Goal: Task Accomplishment & Management: Manage account settings

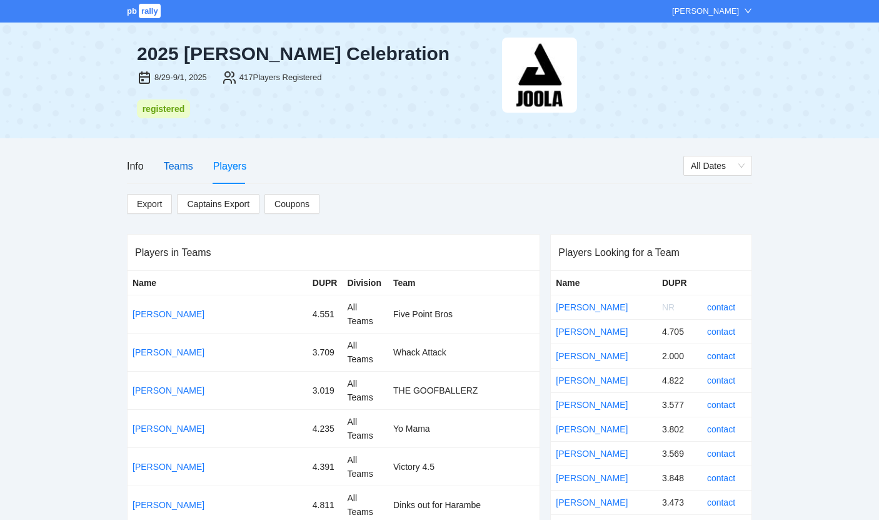
click at [189, 165] on div "Teams" at bounding box center [178, 166] width 29 height 16
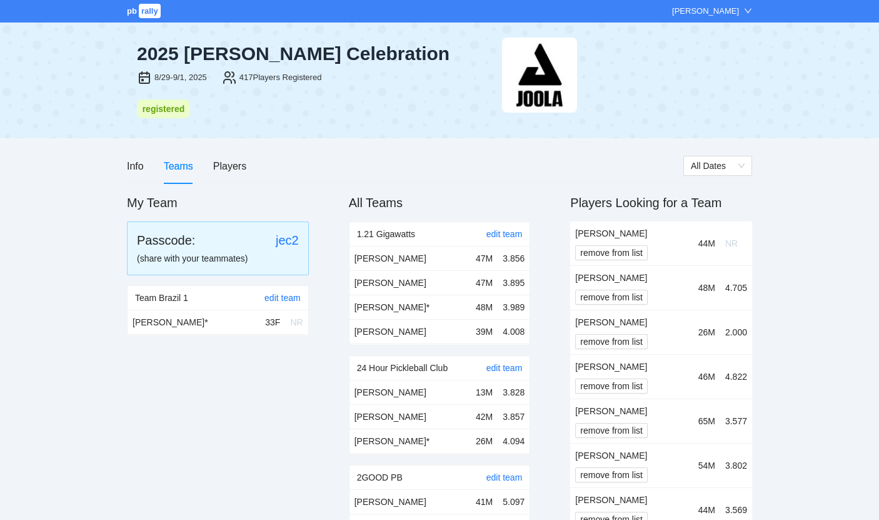
click at [210, 162] on div "Info Teams Players" at bounding box center [186, 166] width 119 height 36
click at [223, 164] on div "Players" at bounding box center [229, 166] width 33 height 16
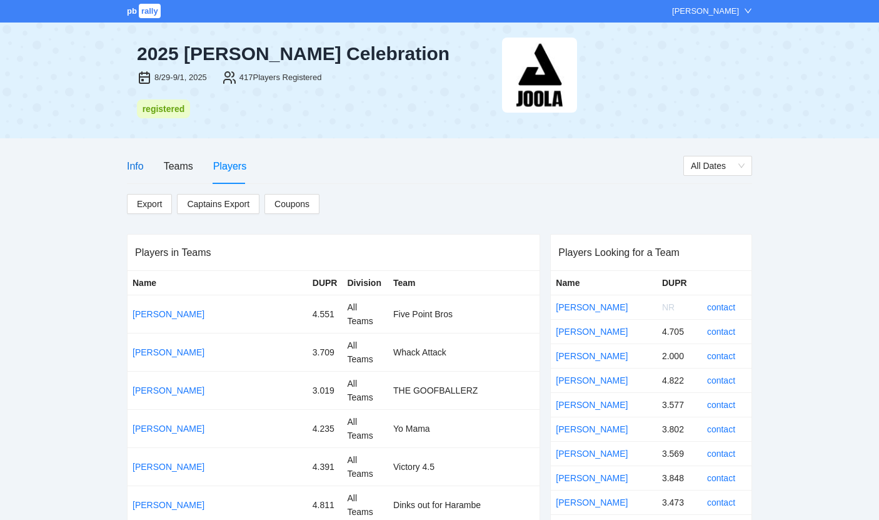
click at [142, 166] on div "Info" at bounding box center [135, 166] width 17 height 16
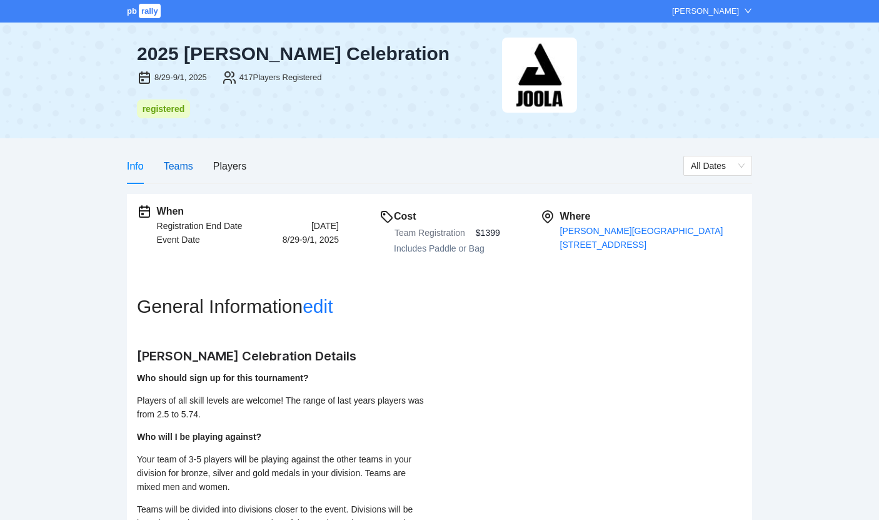
click at [173, 166] on div "Teams" at bounding box center [178, 166] width 29 height 16
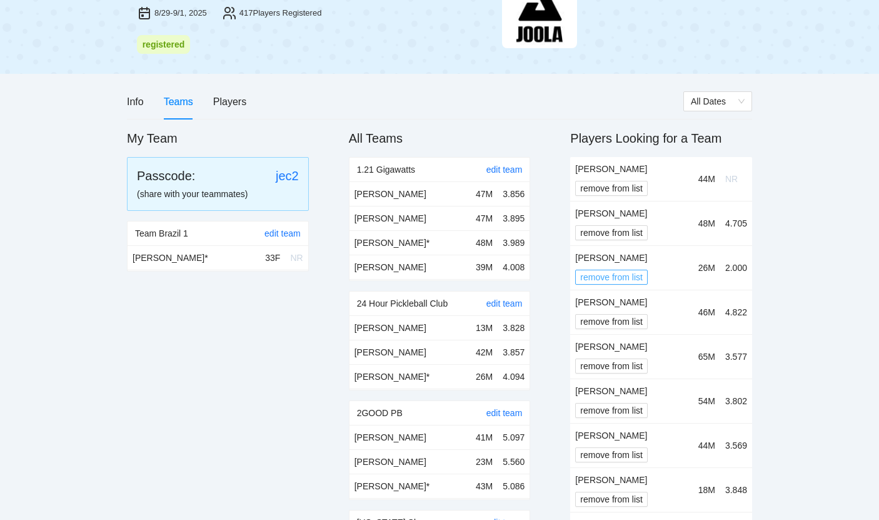
scroll to position [67, 0]
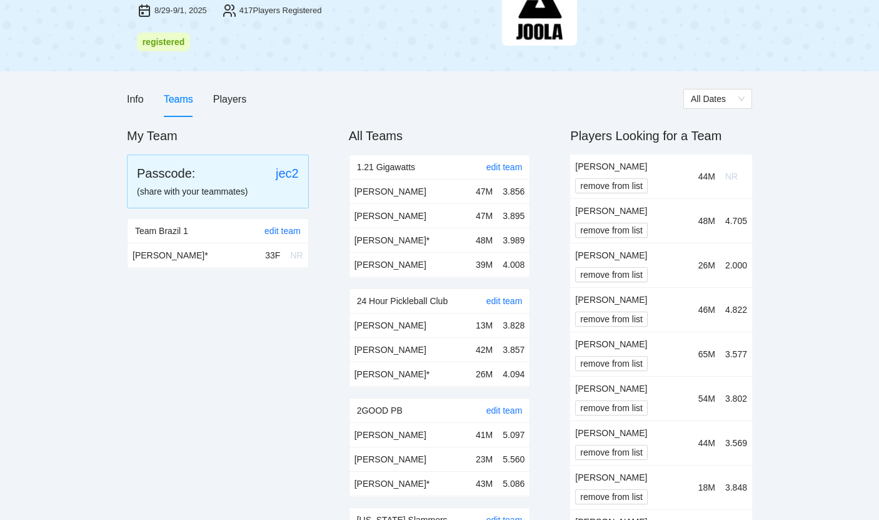
click at [601, 237] on td "[PERSON_NAME] remove from list" at bounding box center [631, 220] width 123 height 44
click at [601, 234] on span "remove from list" at bounding box center [611, 230] width 63 height 14
click at [630, 188] on span "OK" at bounding box center [634, 193] width 13 height 14
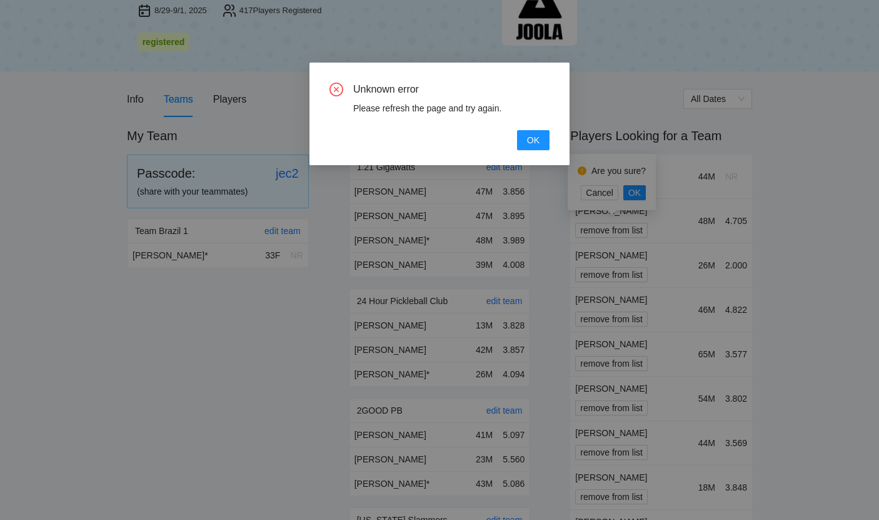
click at [517, 130] on button "OK" at bounding box center [533, 140] width 33 height 20
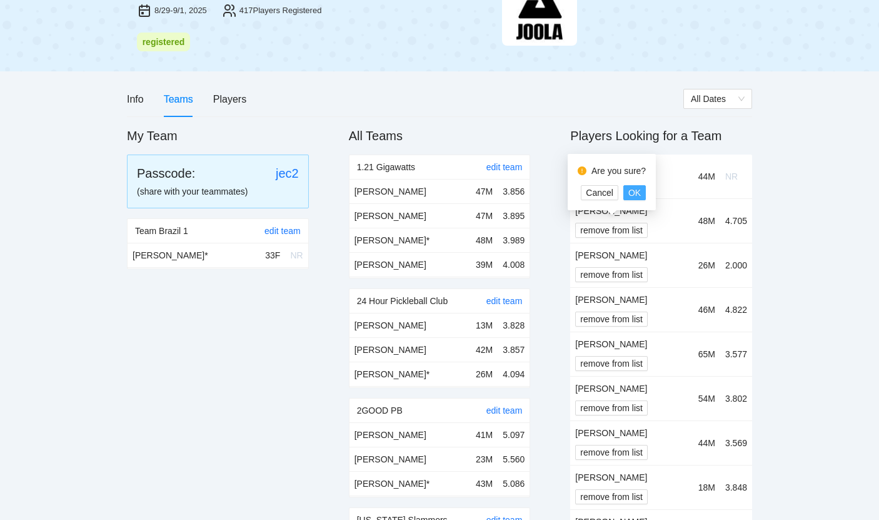
click at [633, 192] on span "OK" at bounding box center [634, 193] width 13 height 14
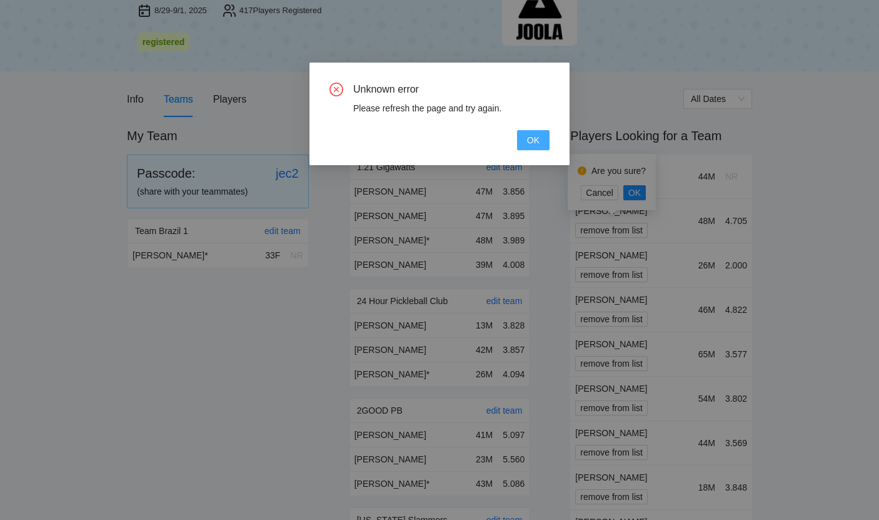
click at [524, 148] on button "OK" at bounding box center [533, 140] width 33 height 20
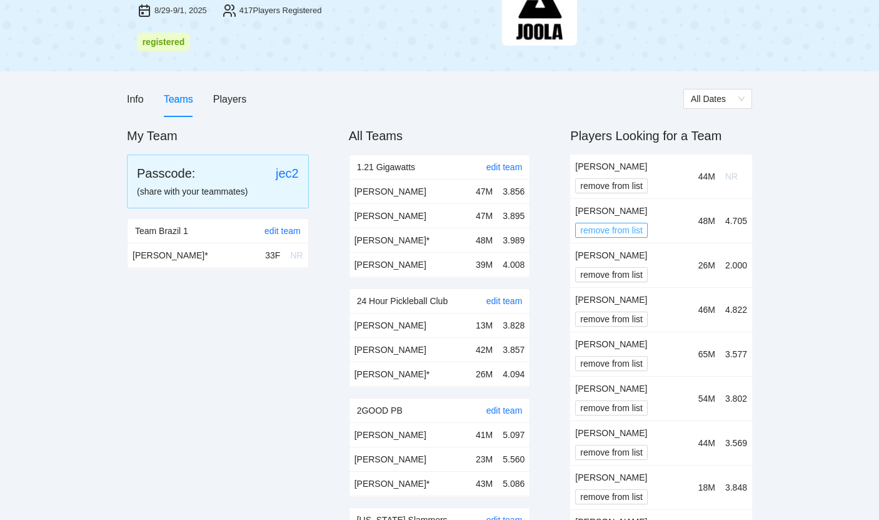
click at [600, 235] on span "remove from list" at bounding box center [611, 230] width 63 height 14
click at [630, 199] on span "OK" at bounding box center [634, 193] width 13 height 14
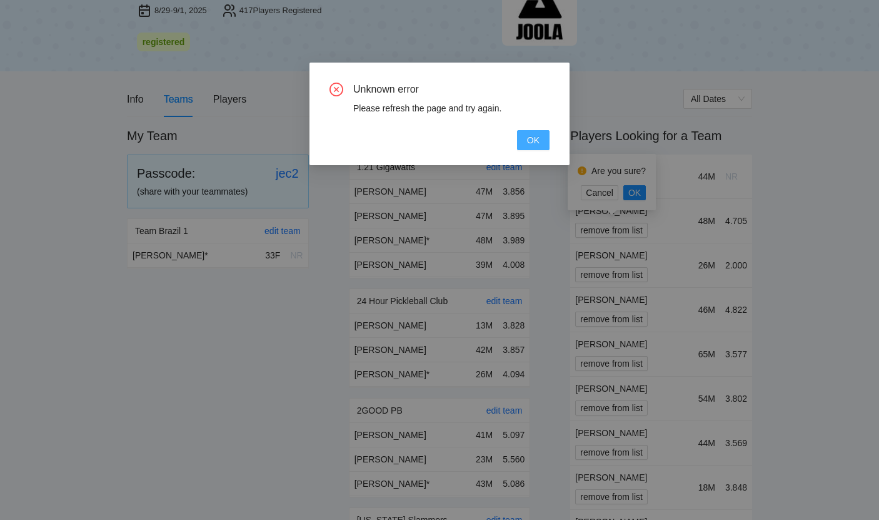
click at [535, 136] on span "OK" at bounding box center [533, 140] width 13 height 14
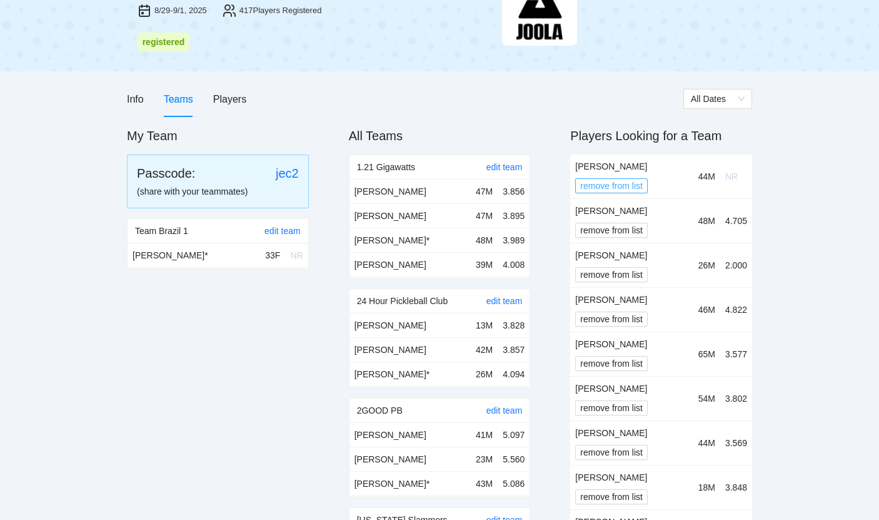
click at [617, 189] on span "remove from list" at bounding box center [611, 186] width 63 height 14
click at [641, 150] on button "OK" at bounding box center [634, 148] width 23 height 15
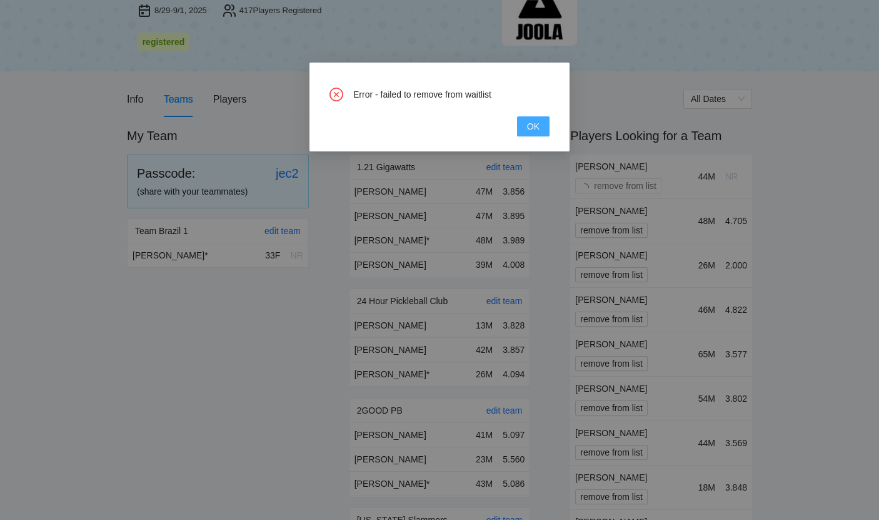
click at [534, 127] on span "OK" at bounding box center [533, 126] width 13 height 14
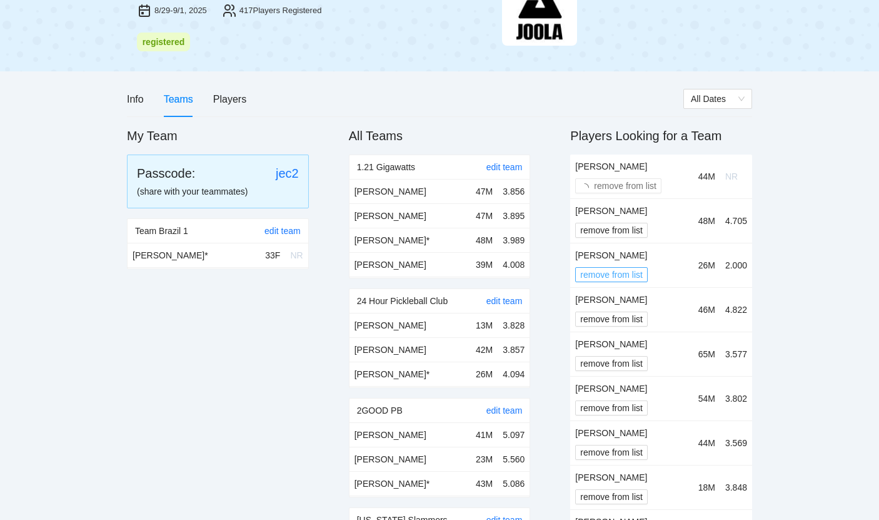
click at [594, 269] on span "remove from list" at bounding box center [611, 275] width 63 height 14
click at [643, 239] on button "OK" at bounding box center [634, 236] width 23 height 15
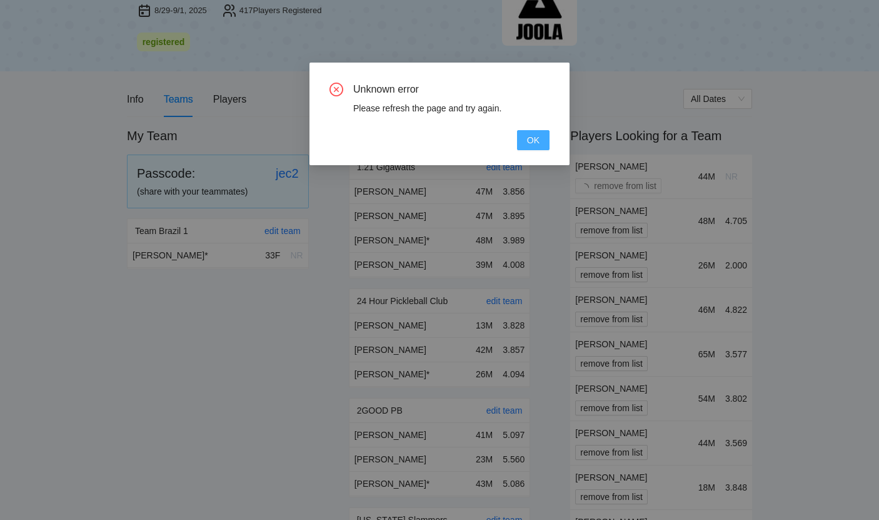
click at [539, 131] on button "OK" at bounding box center [533, 140] width 33 height 20
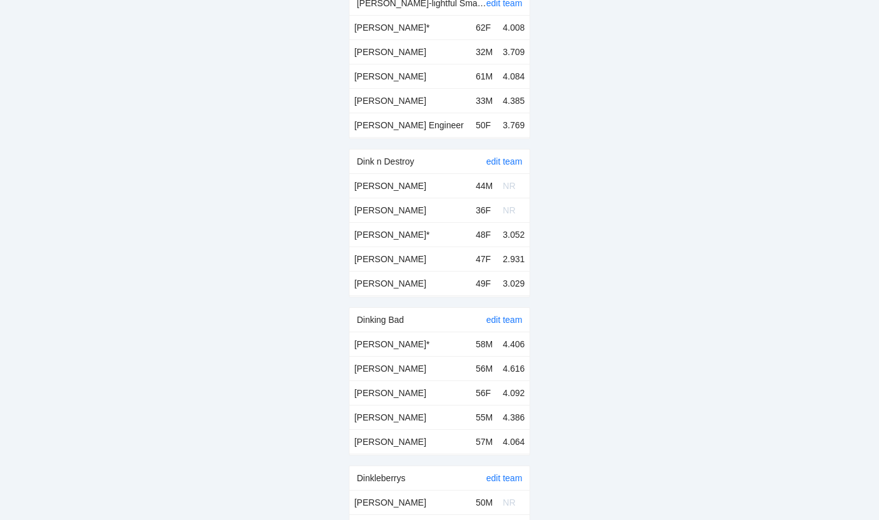
scroll to position [2335, 0]
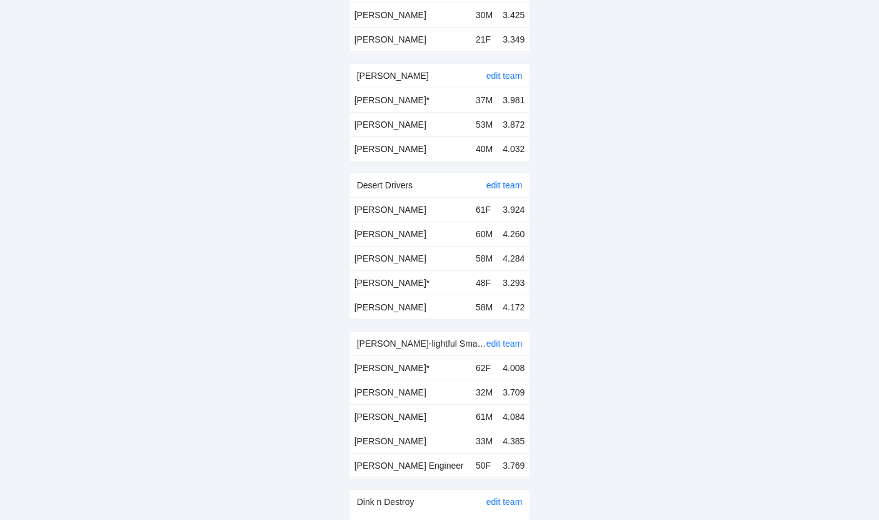
click at [515, 235] on span "4.260" at bounding box center [514, 234] width 22 height 10
click at [505, 180] on link "edit team" at bounding box center [504, 185] width 36 height 10
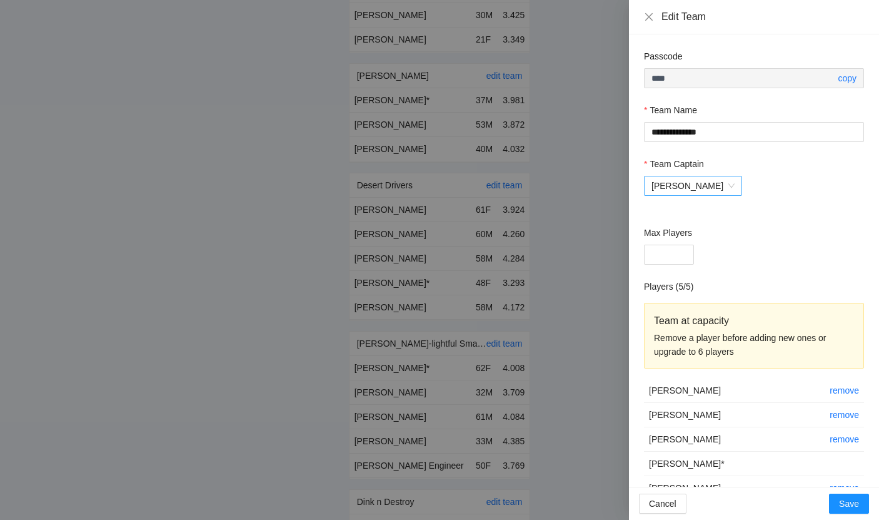
click at [694, 187] on span "[PERSON_NAME]" at bounding box center [692, 185] width 83 height 19
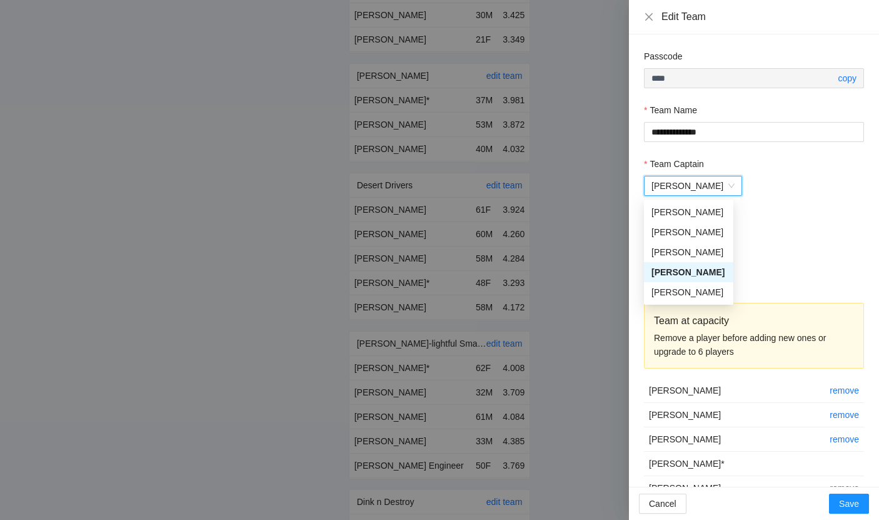
click at [754, 188] on div "[PERSON_NAME] [PERSON_NAME]" at bounding box center [754, 186] width 220 height 20
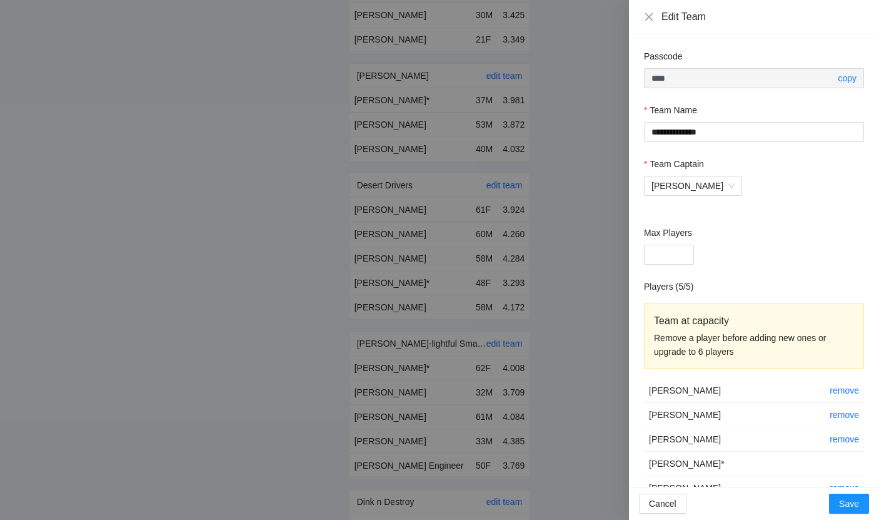
click at [596, 172] on div at bounding box center [439, 260] width 879 height 520
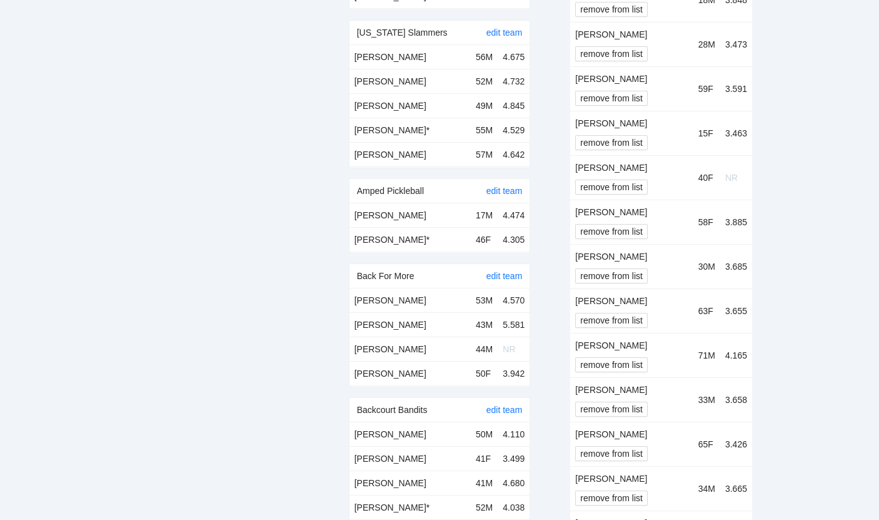
scroll to position [0, 0]
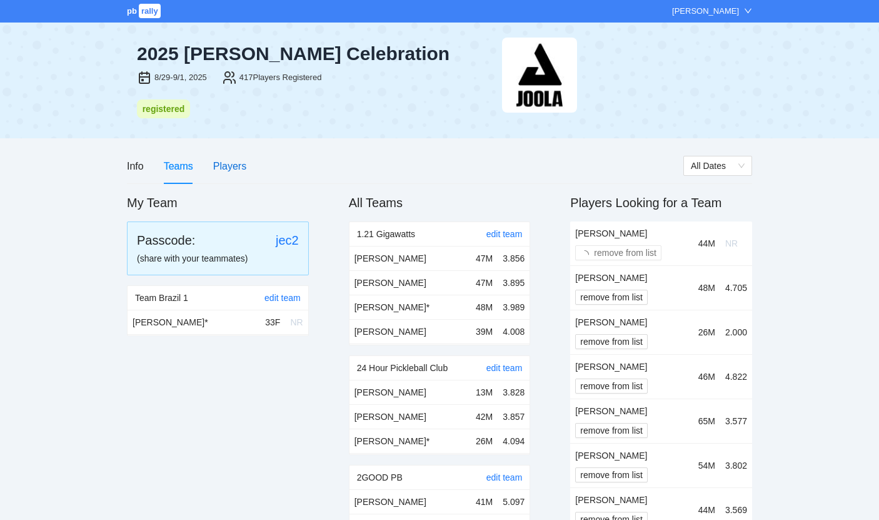
click at [228, 167] on div "Players" at bounding box center [229, 166] width 33 height 16
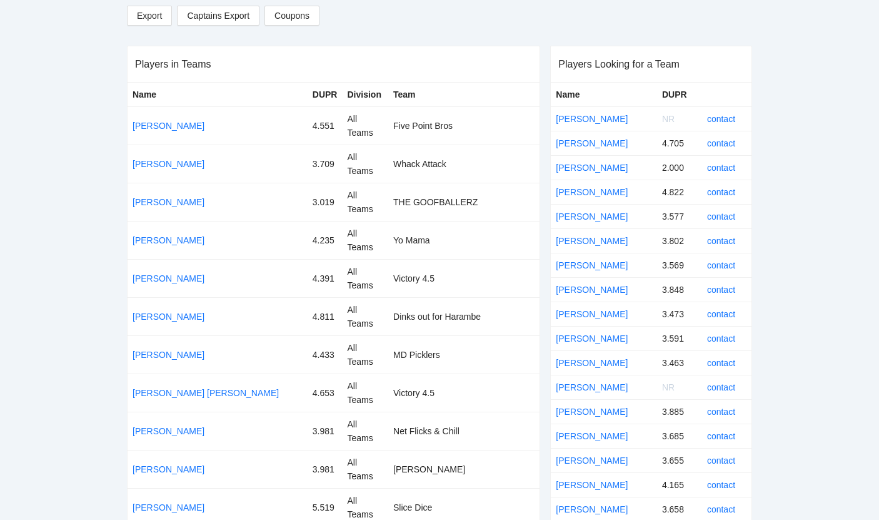
scroll to position [3875, 0]
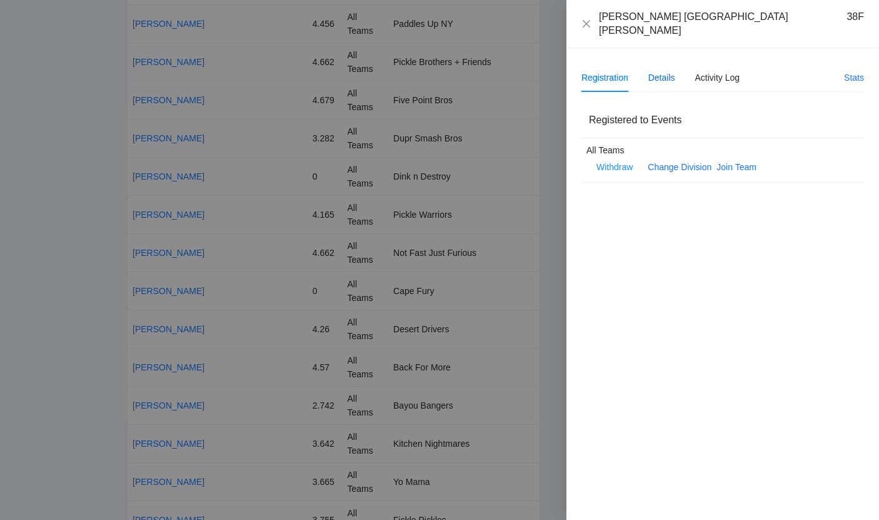
click at [666, 71] on div "Details" at bounding box center [661, 78] width 27 height 14
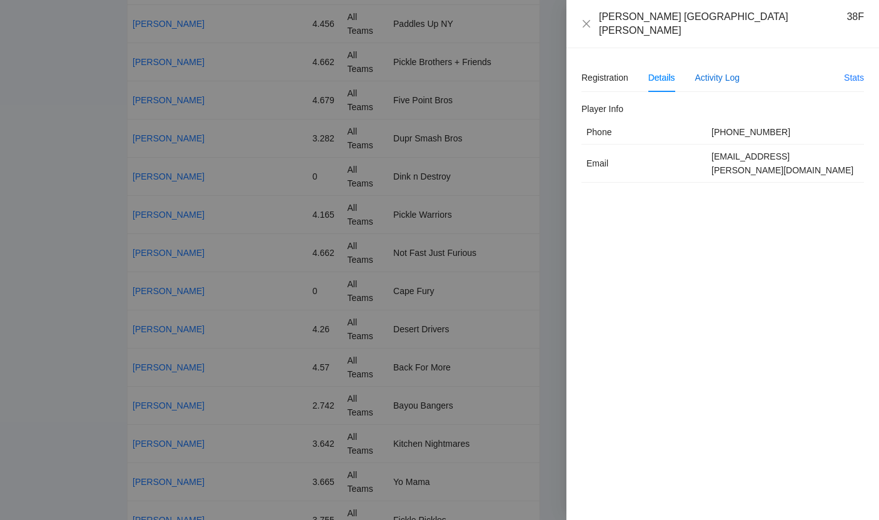
click at [736, 71] on div "Activity Log" at bounding box center [717, 78] width 45 height 14
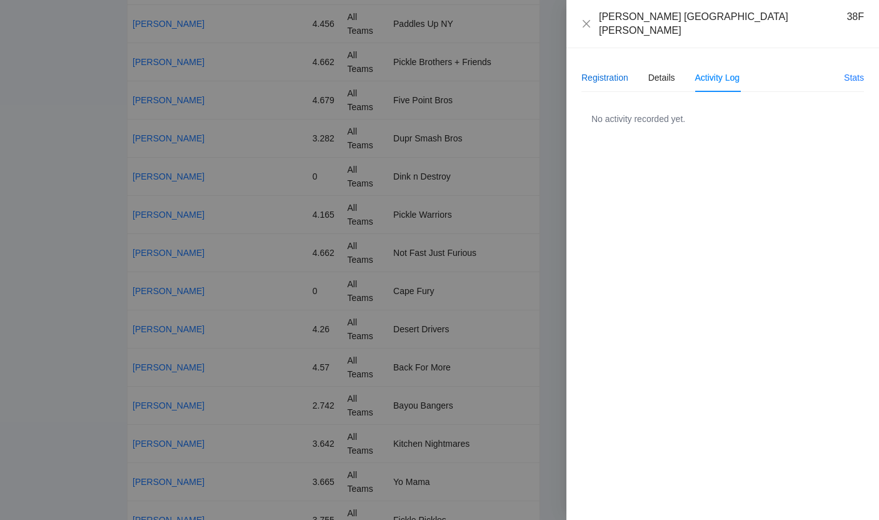
click at [610, 71] on div "Registration" at bounding box center [604, 78] width 47 height 14
click at [538, 54] on div at bounding box center [439, 260] width 879 height 520
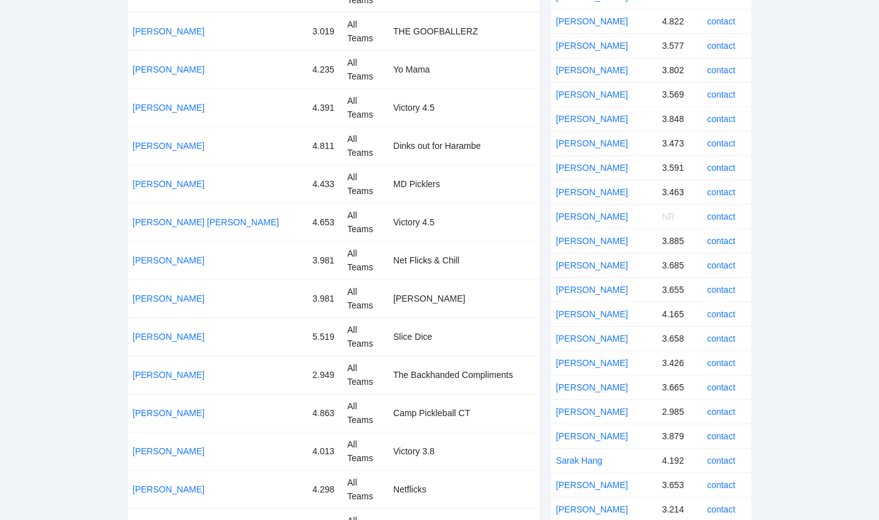
scroll to position [0, 0]
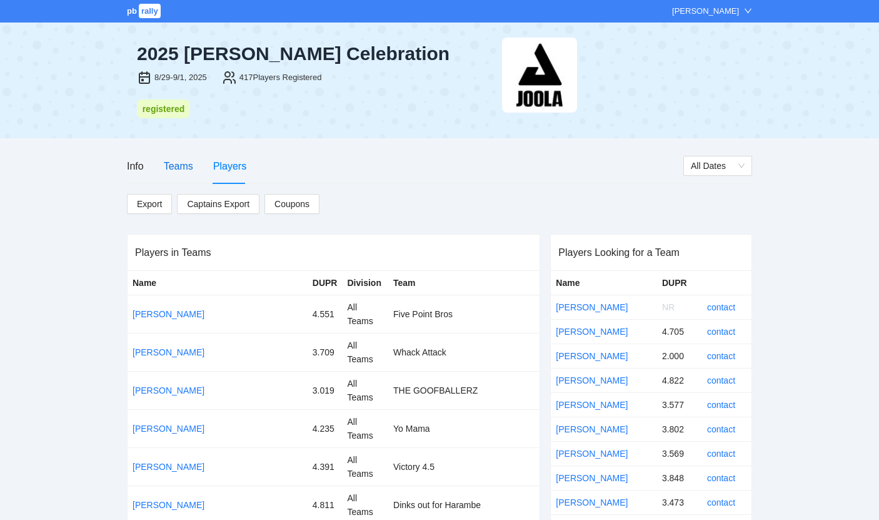
click at [188, 164] on div "Teams" at bounding box center [178, 166] width 29 height 16
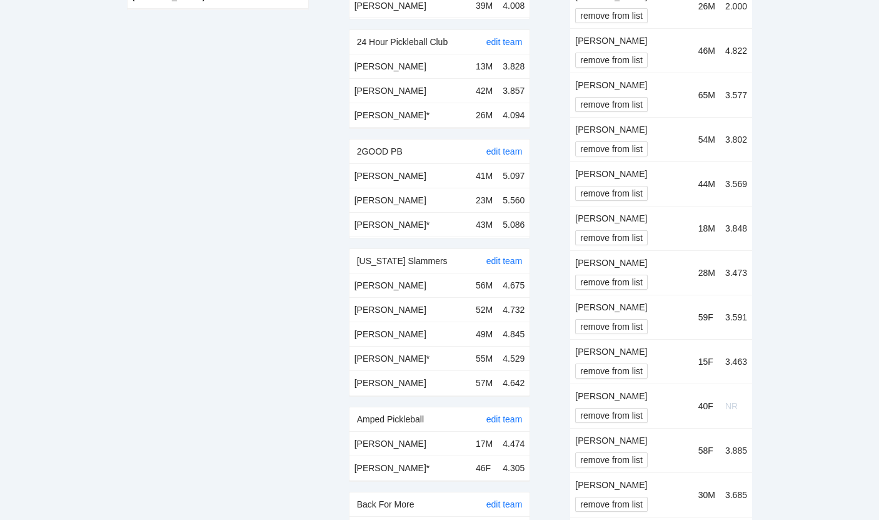
scroll to position [3172, 0]
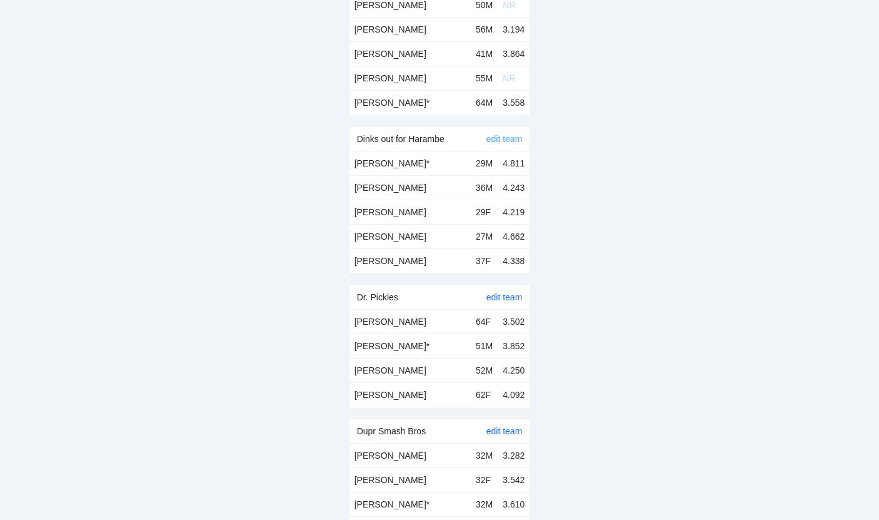
click at [503, 139] on link "edit team" at bounding box center [504, 139] width 36 height 10
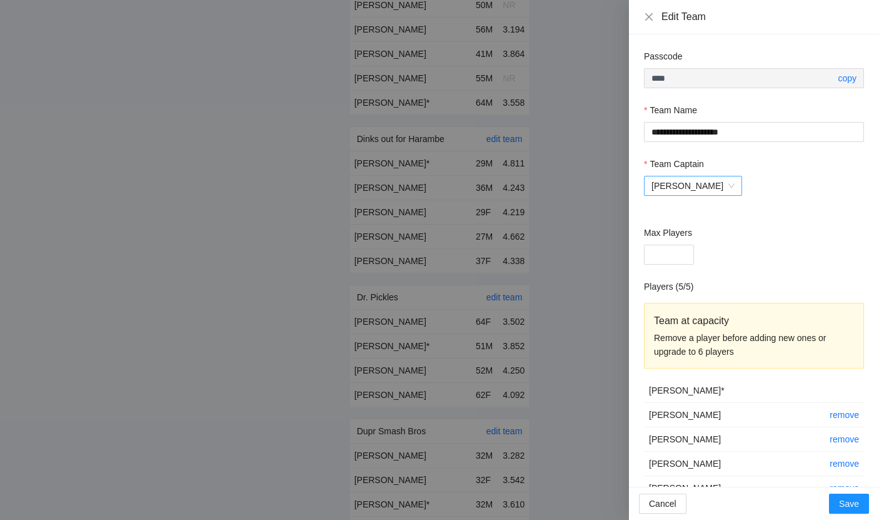
scroll to position [29, 0]
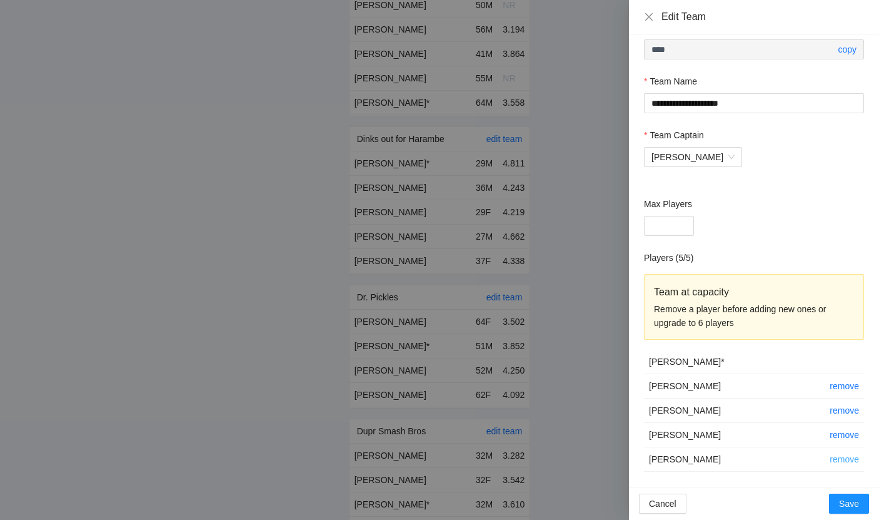
click at [842, 458] on link "remove" at bounding box center [844, 459] width 29 height 10
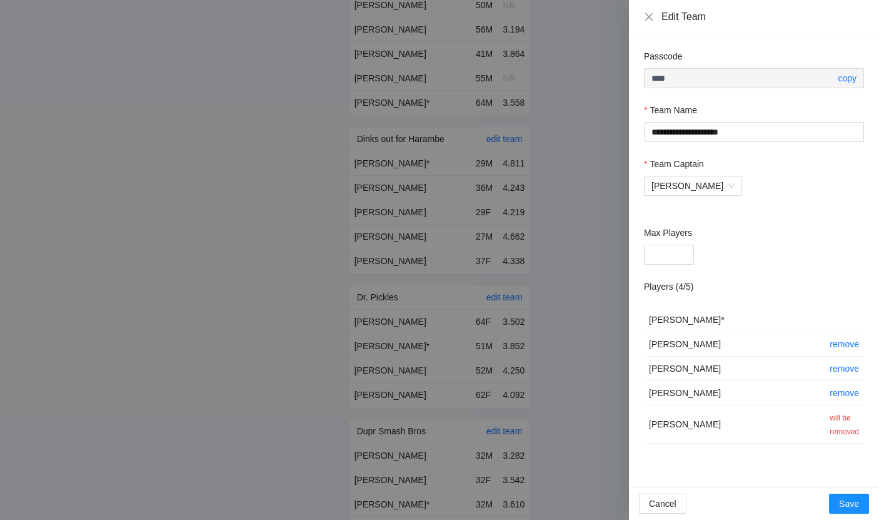
scroll to position [0, 0]
click at [845, 370] on link "remove" at bounding box center [844, 368] width 29 height 10
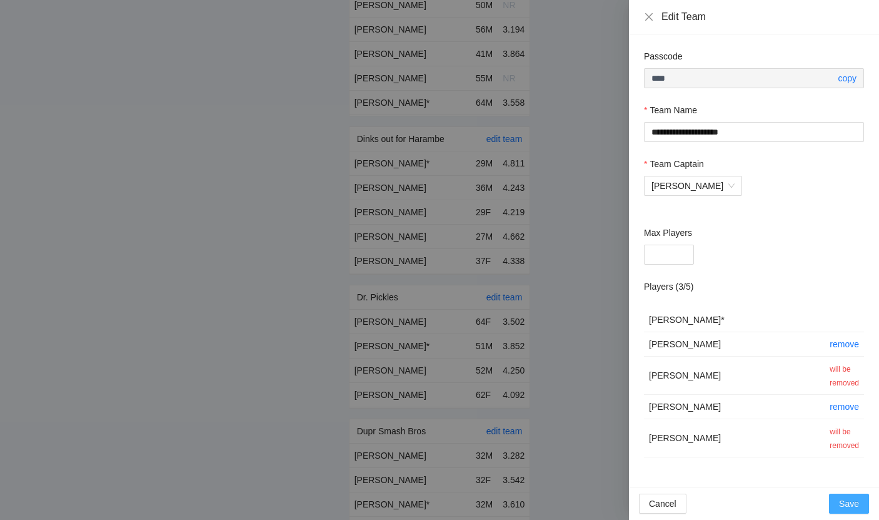
click at [851, 509] on span "Save" at bounding box center [849, 503] width 20 height 14
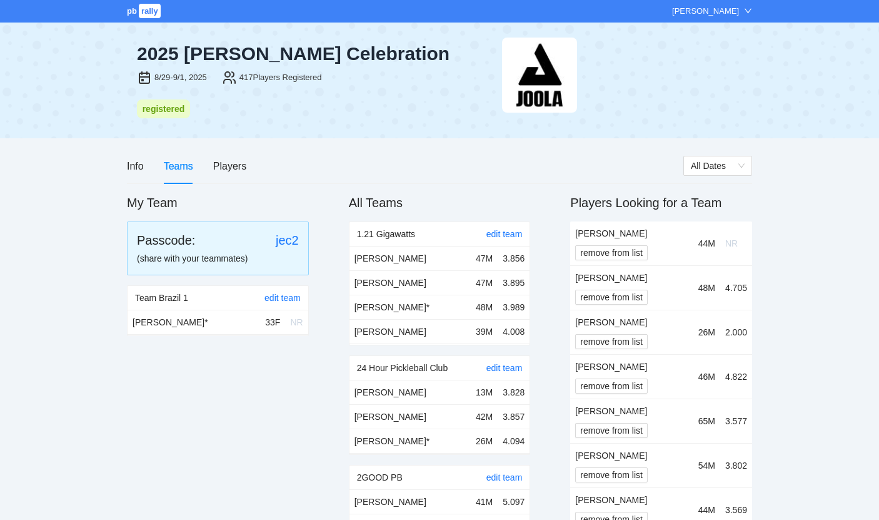
scroll to position [3172, 0]
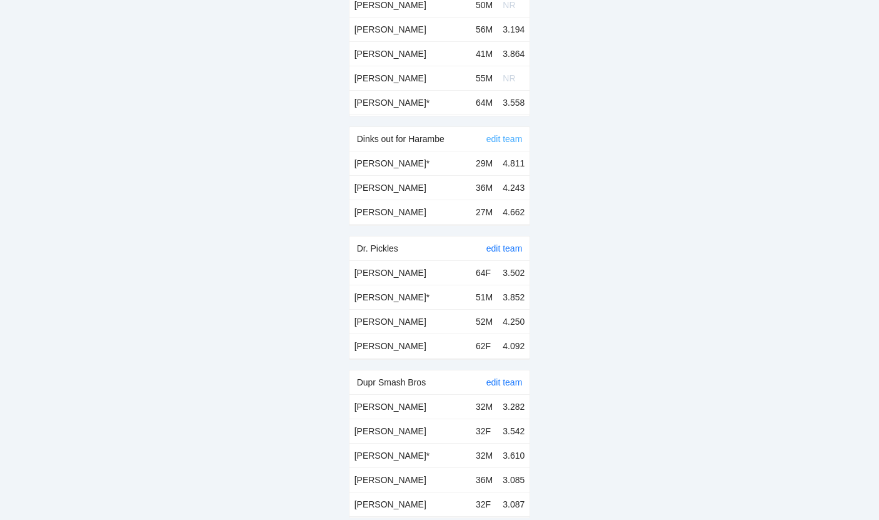
click at [500, 142] on link "edit team" at bounding box center [504, 139] width 36 height 10
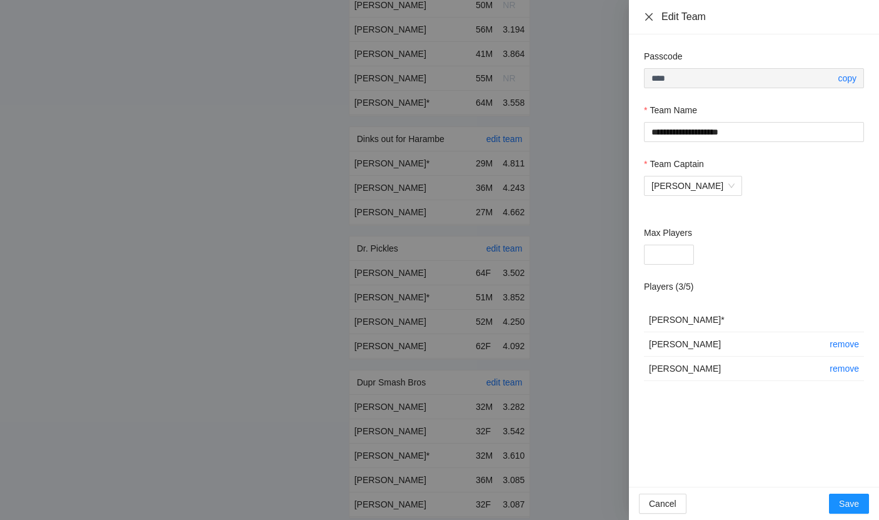
click at [649, 13] on icon "close" at bounding box center [649, 17] width 10 height 10
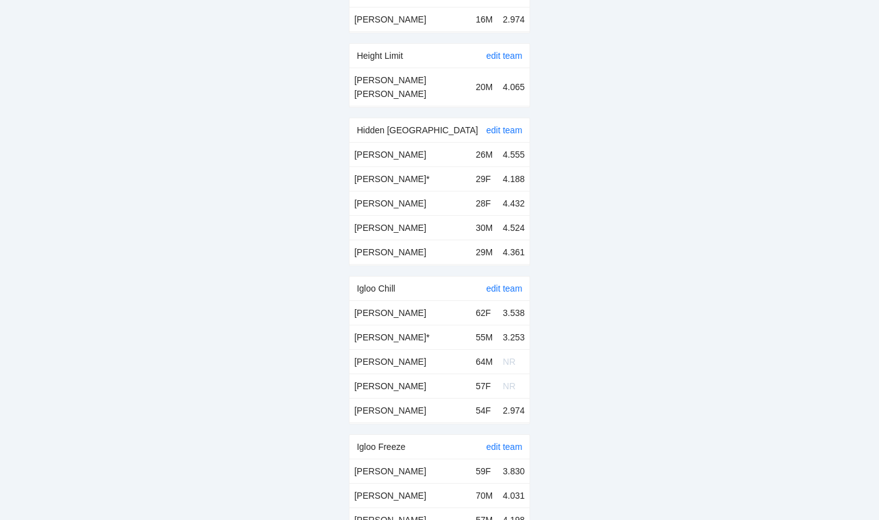
scroll to position [6067, 0]
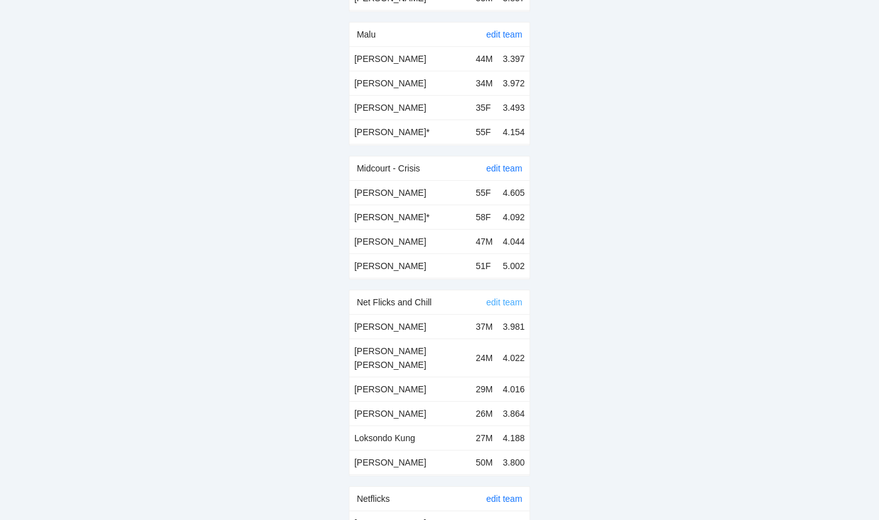
click at [511, 297] on link "edit team" at bounding box center [504, 302] width 36 height 10
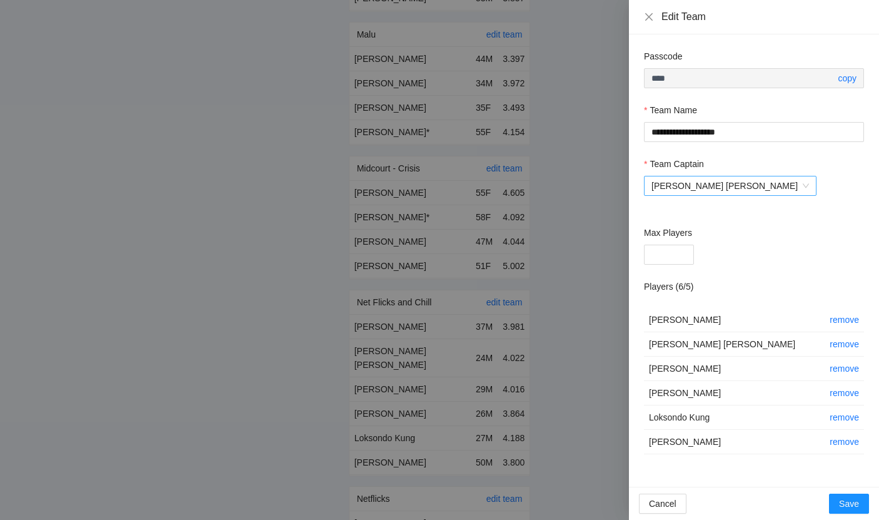
click at [681, 187] on span "Alfredo Pozos nicolau" at bounding box center [730, 185] width 158 height 19
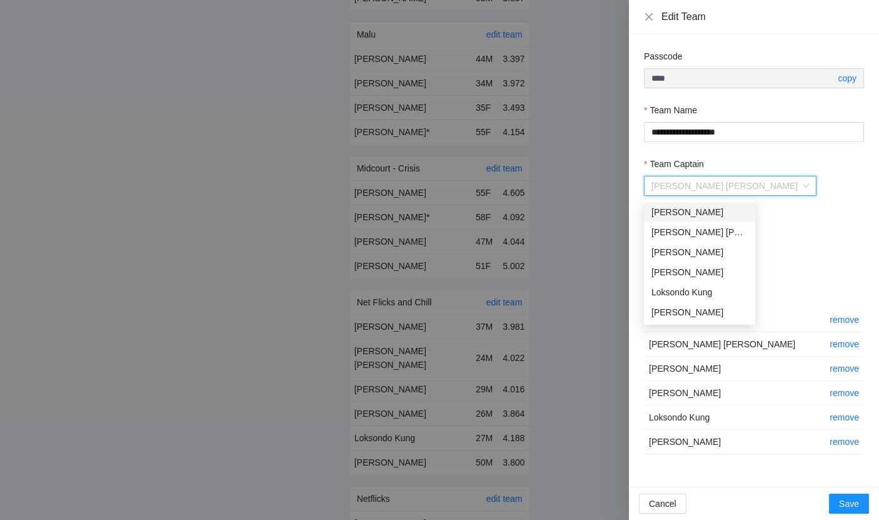
click at [681, 187] on span "Alfredo Pozos nicolau" at bounding box center [730, 185] width 158 height 19
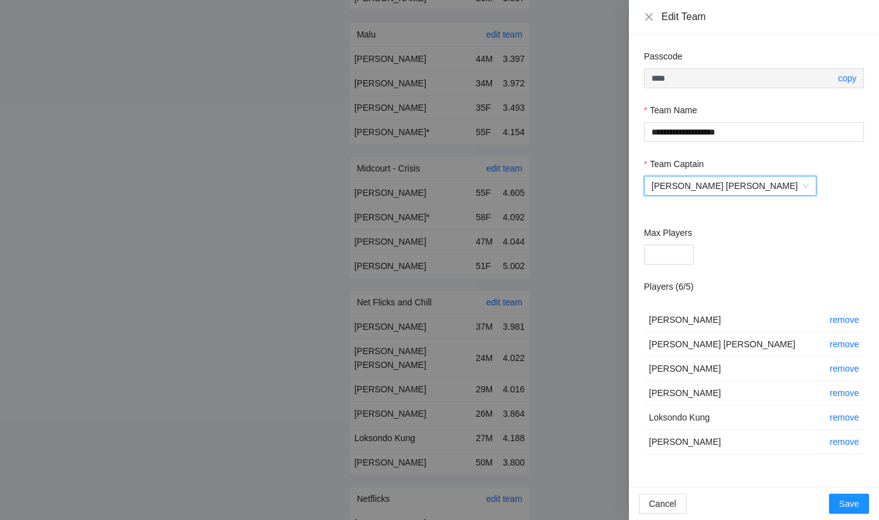
click at [455, 293] on div at bounding box center [439, 260] width 879 height 520
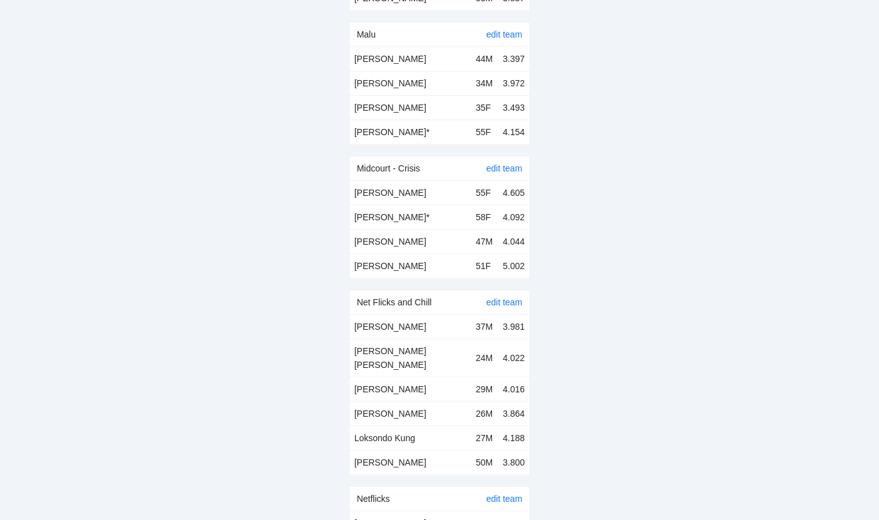
click at [510, 290] on div "edit team" at bounding box center [504, 302] width 36 height 24
click at [508, 297] on link "edit team" at bounding box center [504, 302] width 36 height 10
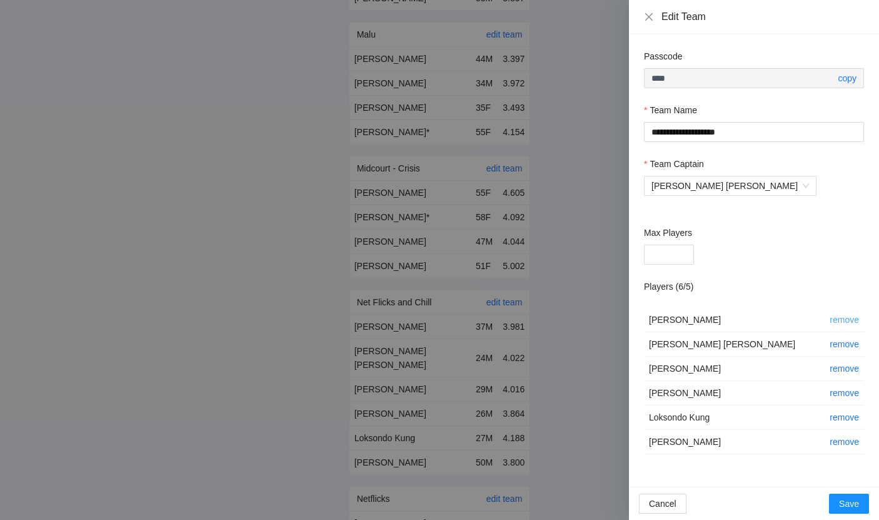
click at [835, 315] on link "remove" at bounding box center [844, 319] width 29 height 10
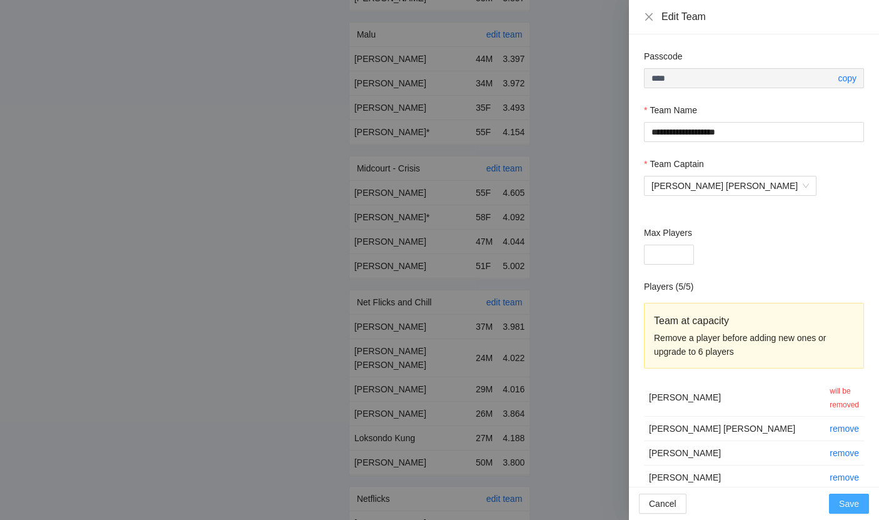
click at [849, 495] on button "Save" at bounding box center [849, 503] width 40 height 20
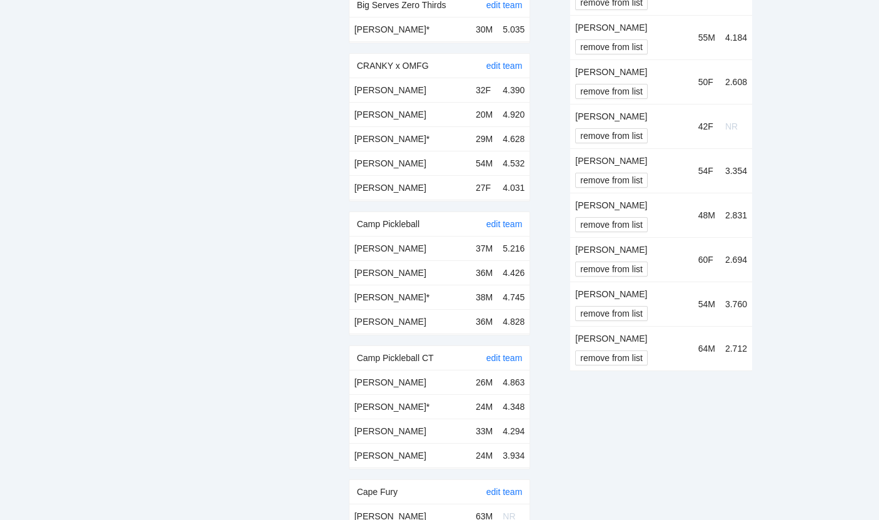
scroll to position [9716, 0]
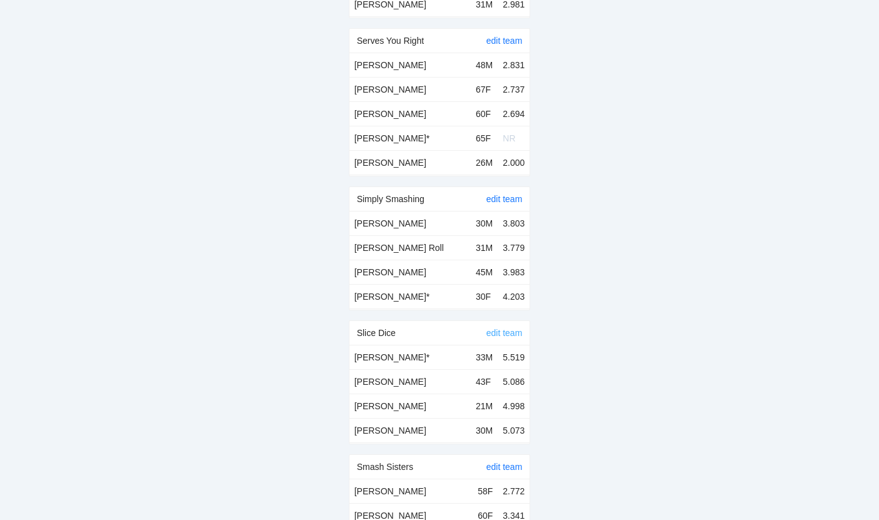
click at [498, 328] on link "edit team" at bounding box center [504, 333] width 36 height 10
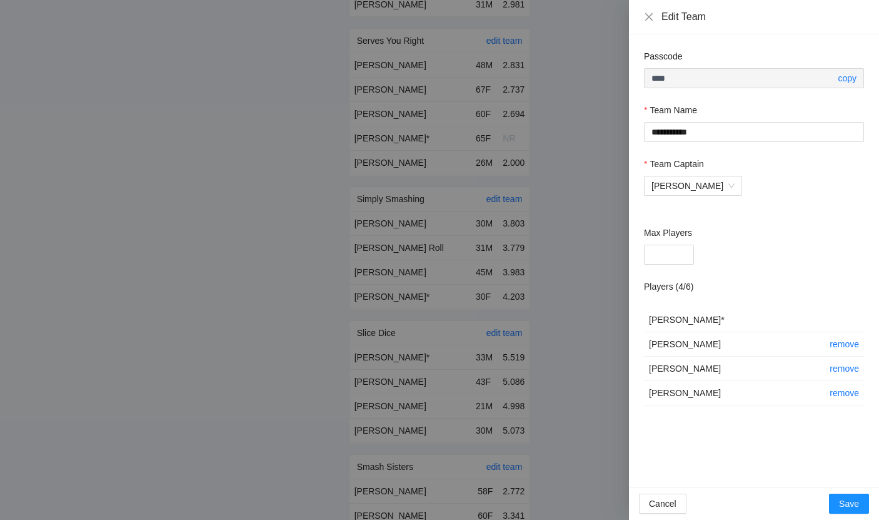
click at [685, 226] on label "Max Players" at bounding box center [668, 233] width 48 height 14
click at [685, 244] on input "*" at bounding box center [669, 254] width 50 height 20
click at [746, 228] on div "Max Players" at bounding box center [754, 235] width 220 height 19
click at [599, 293] on div at bounding box center [439, 260] width 879 height 520
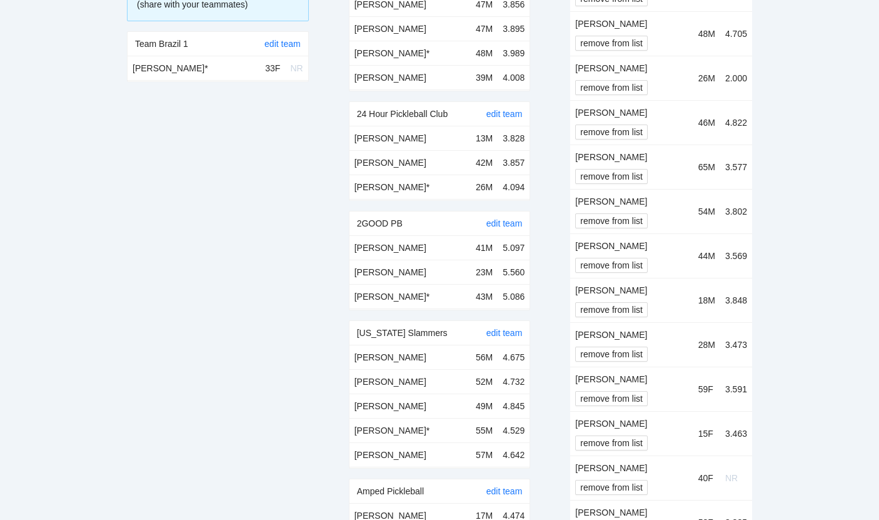
scroll to position [0, 0]
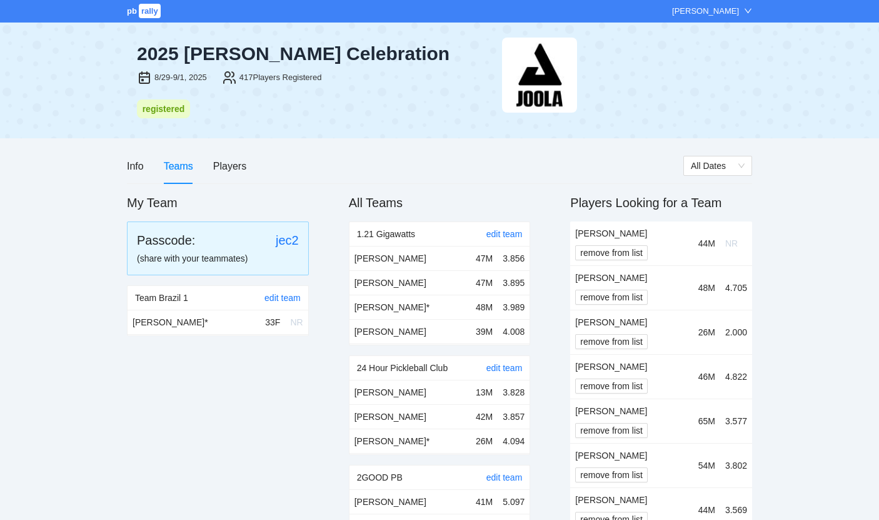
click at [251, 156] on div "Info Teams Players" at bounding box center [405, 166] width 556 height 36
click at [244, 163] on div "Players" at bounding box center [229, 166] width 33 height 16
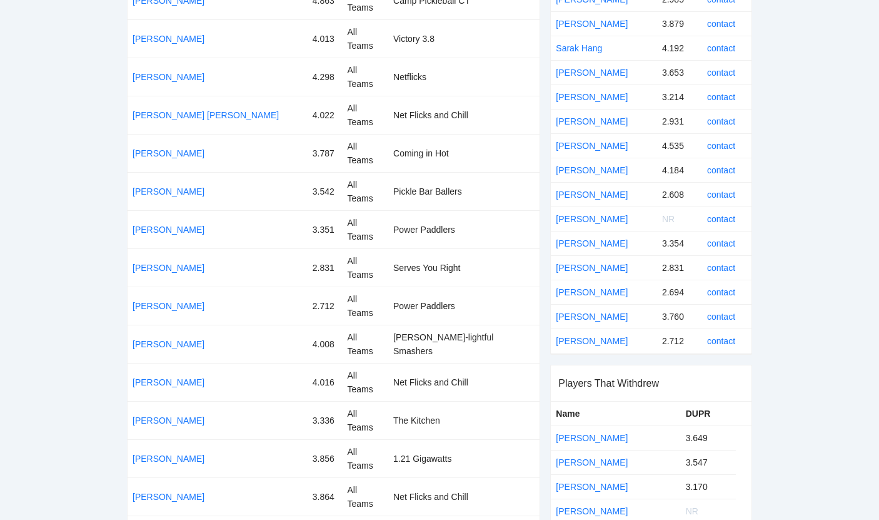
scroll to position [771, 0]
click at [602, 243] on link "[PERSON_NAME]" at bounding box center [592, 243] width 72 height 10
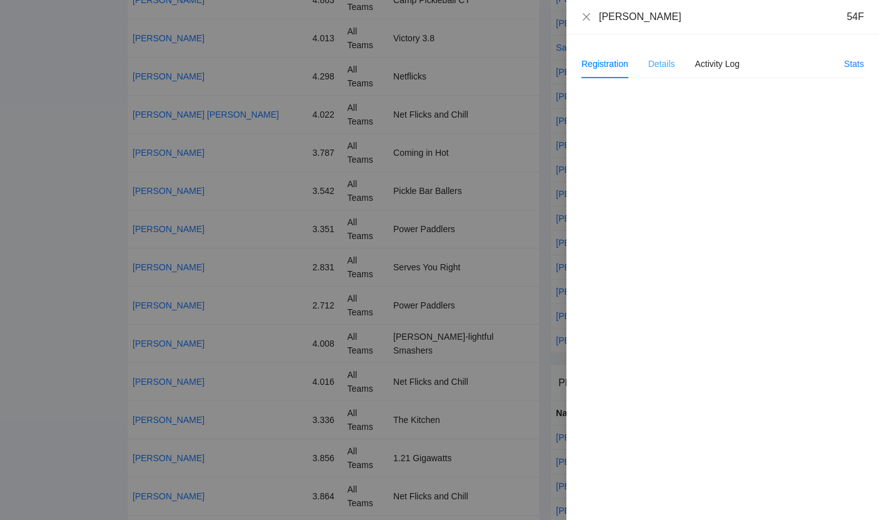
click at [668, 72] on div "Details" at bounding box center [661, 63] width 27 height 29
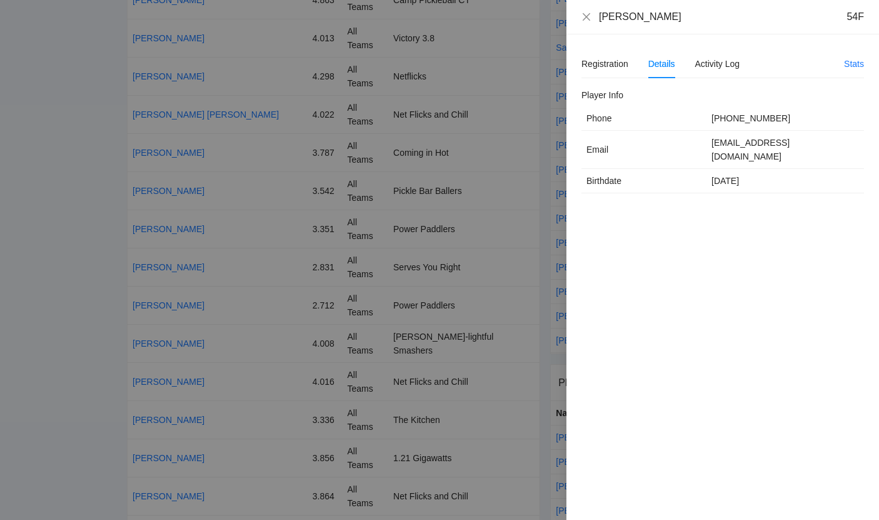
click at [729, 145] on td "jen@duprcoach.org" at bounding box center [785, 150] width 158 height 38
copy td "jen@duprcoach.org"
